Goal: Find specific page/section: Find specific page/section

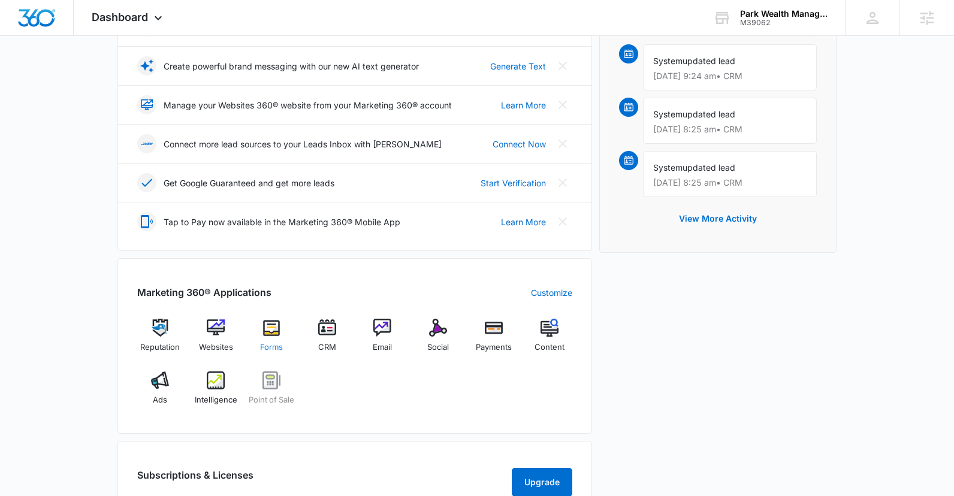
scroll to position [252, 0]
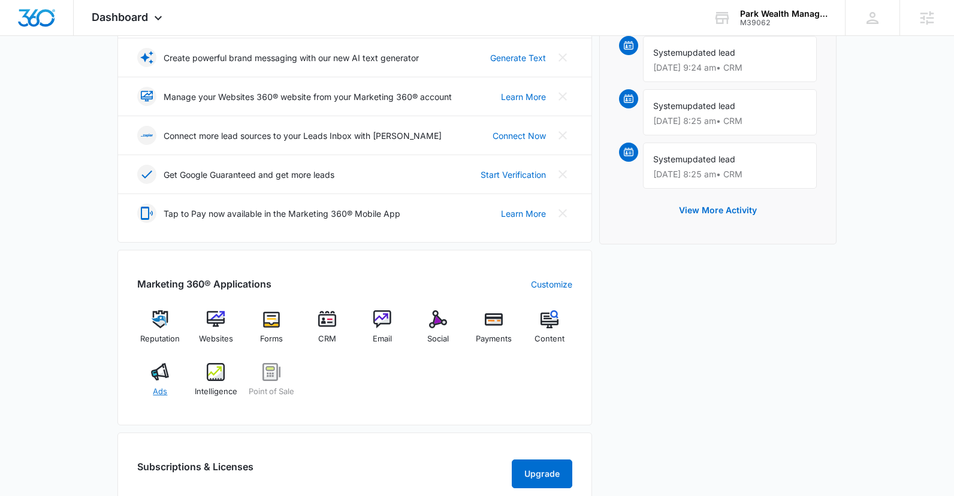
click at [170, 382] on div "Ads" at bounding box center [160, 384] width 46 height 43
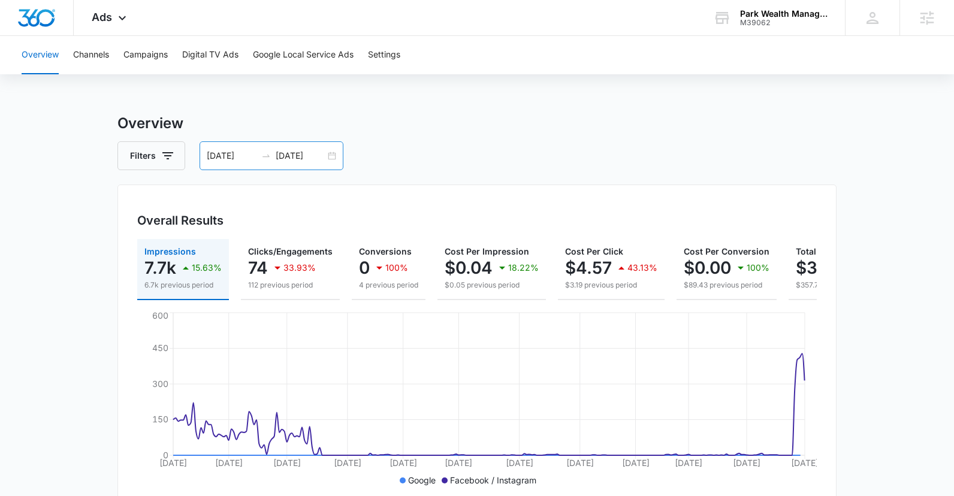
click at [295, 155] on input "09/08/2025" at bounding box center [301, 155] width 50 height 13
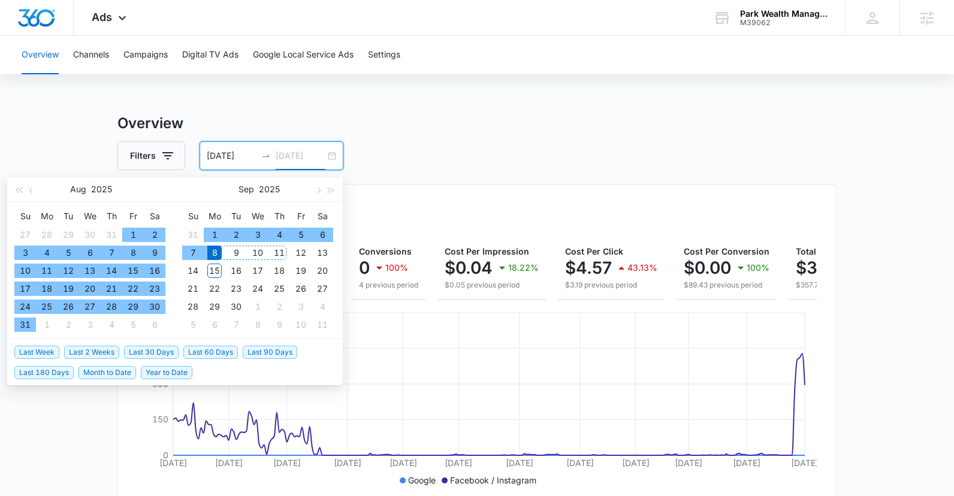
type input "09/08/2025"
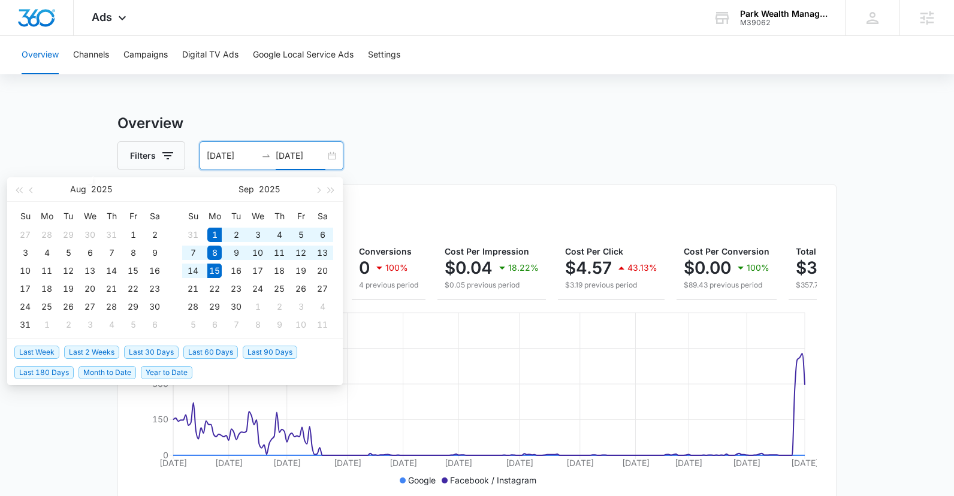
click at [80, 352] on span "Last 2 Weeks" at bounding box center [91, 352] width 55 height 13
type input "[DATE]"
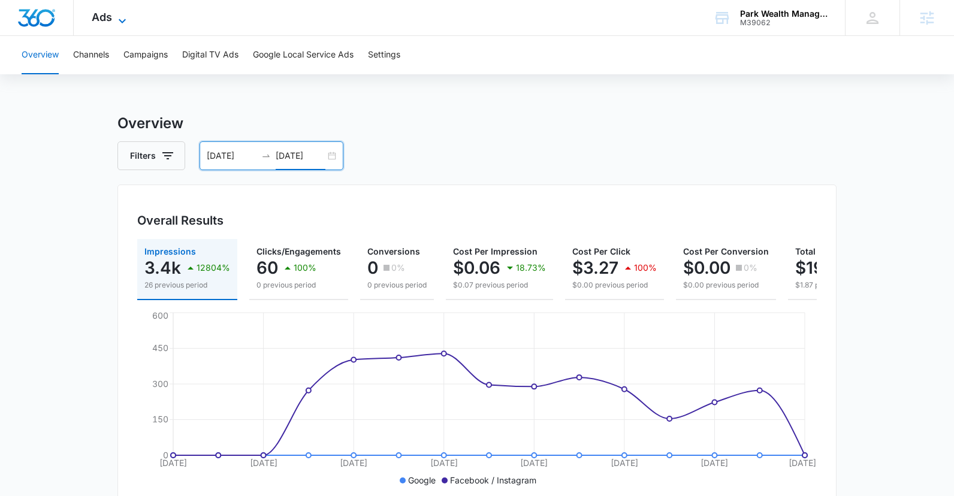
click at [104, 22] on span "Ads" at bounding box center [102, 17] width 20 height 13
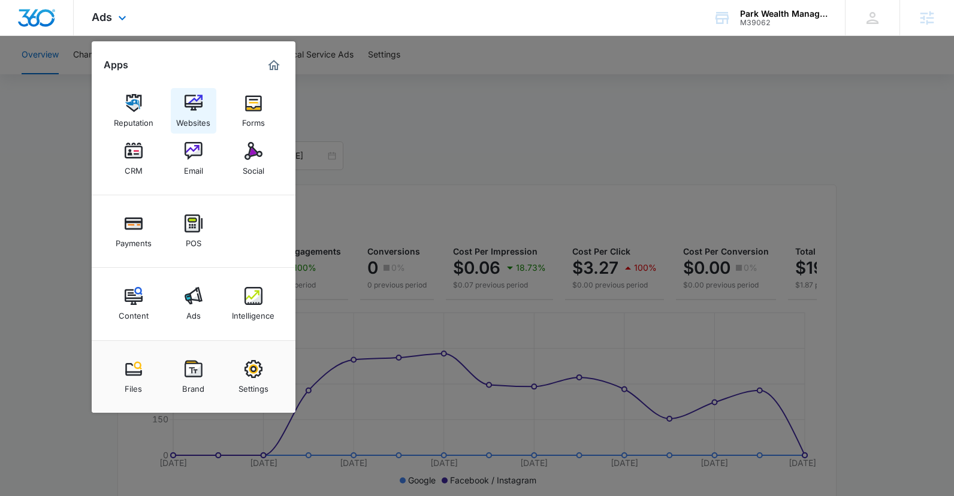
click at [194, 109] on img at bounding box center [194, 103] width 18 height 18
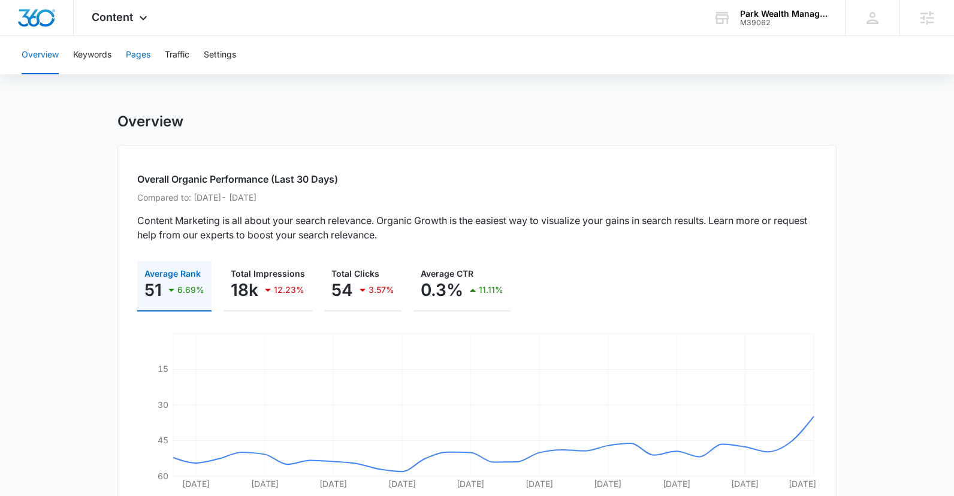
click at [144, 51] on button "Pages" at bounding box center [138, 55] width 25 height 38
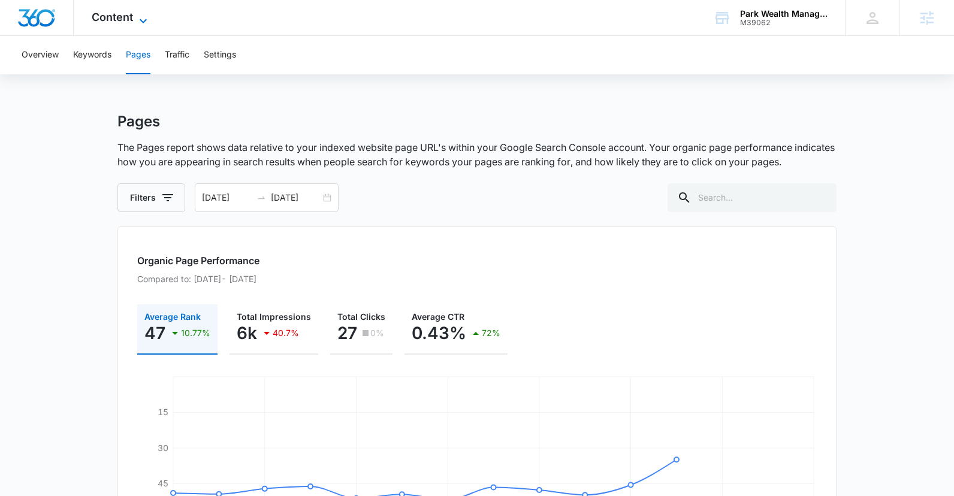
click at [124, 20] on span "Content" at bounding box center [112, 17] width 41 height 13
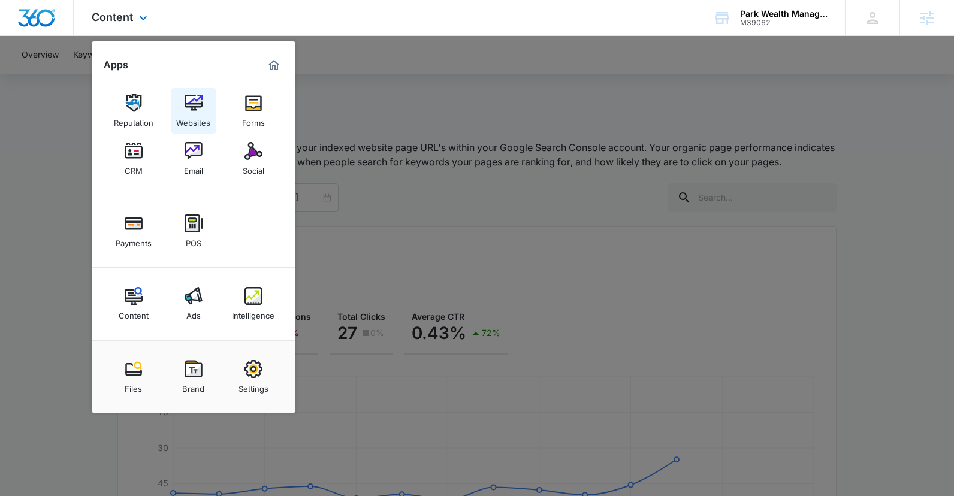
click at [189, 109] on img at bounding box center [194, 103] width 18 height 18
